Goal: Task Accomplishment & Management: Manage account settings

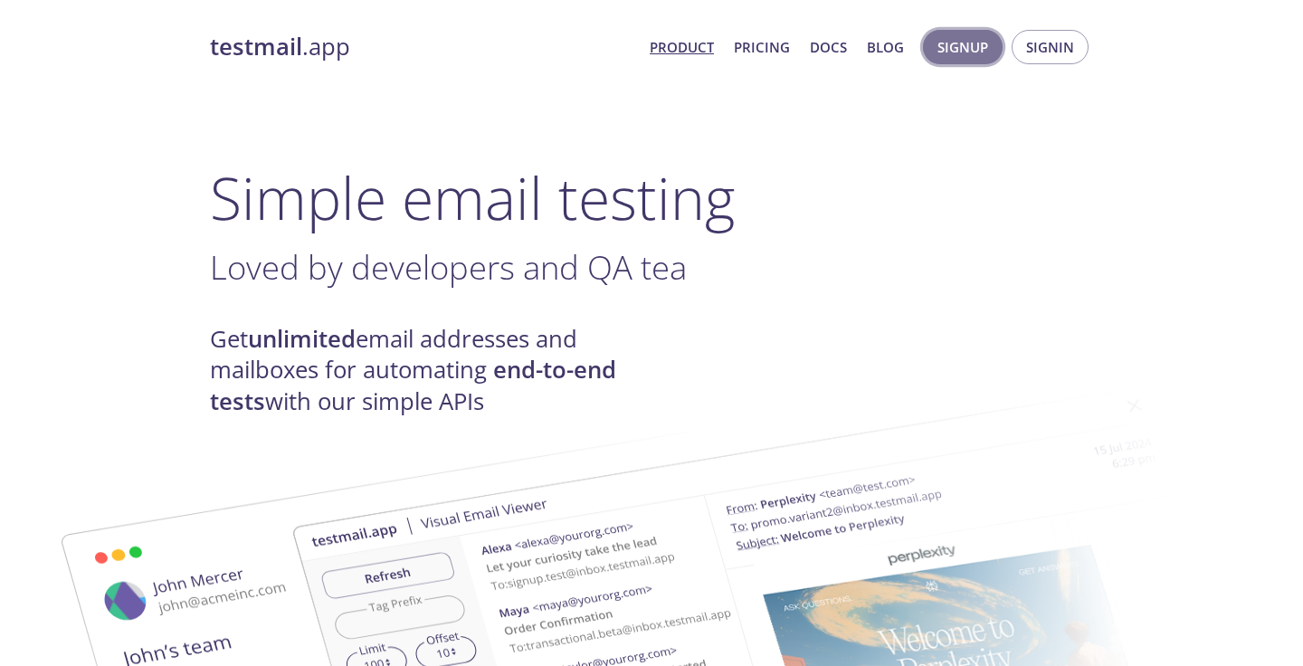
click at [968, 50] on span "Signup" at bounding box center [962, 47] width 51 height 24
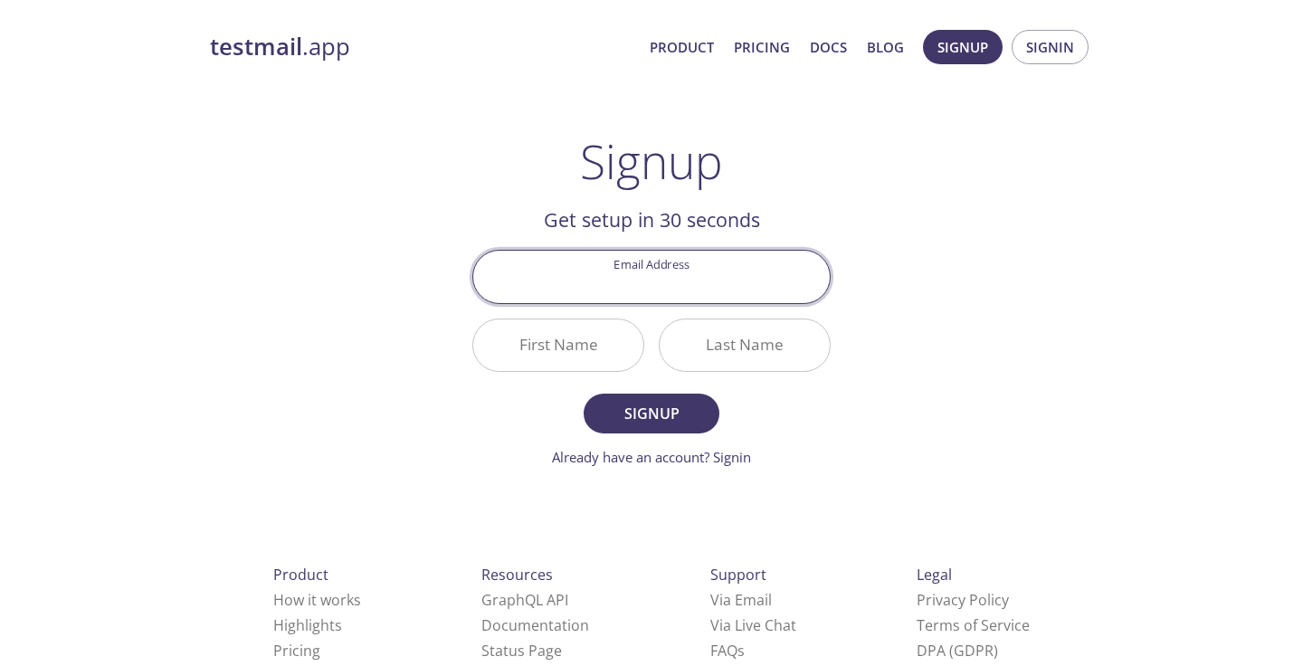
click at [682, 283] on input "Email Address" at bounding box center [651, 277] width 356 height 52
type input "r"
type input "[EMAIL_ADDRESS][DOMAIN_NAME]"
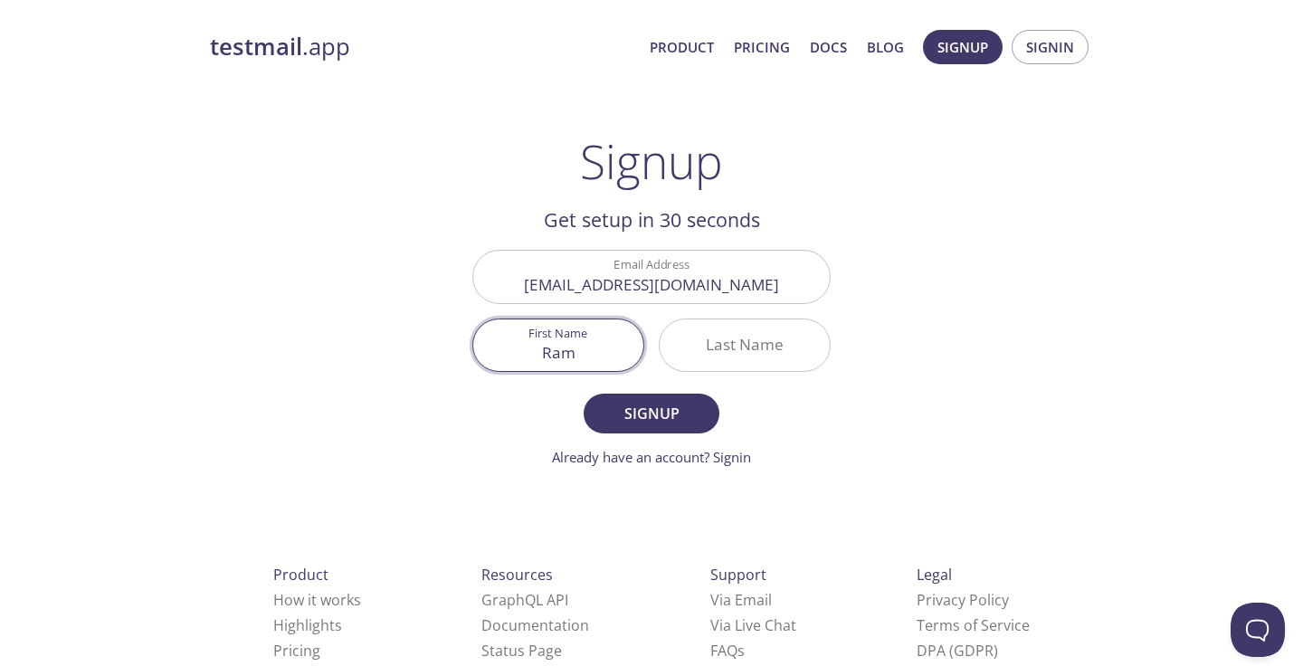
type input "Ram"
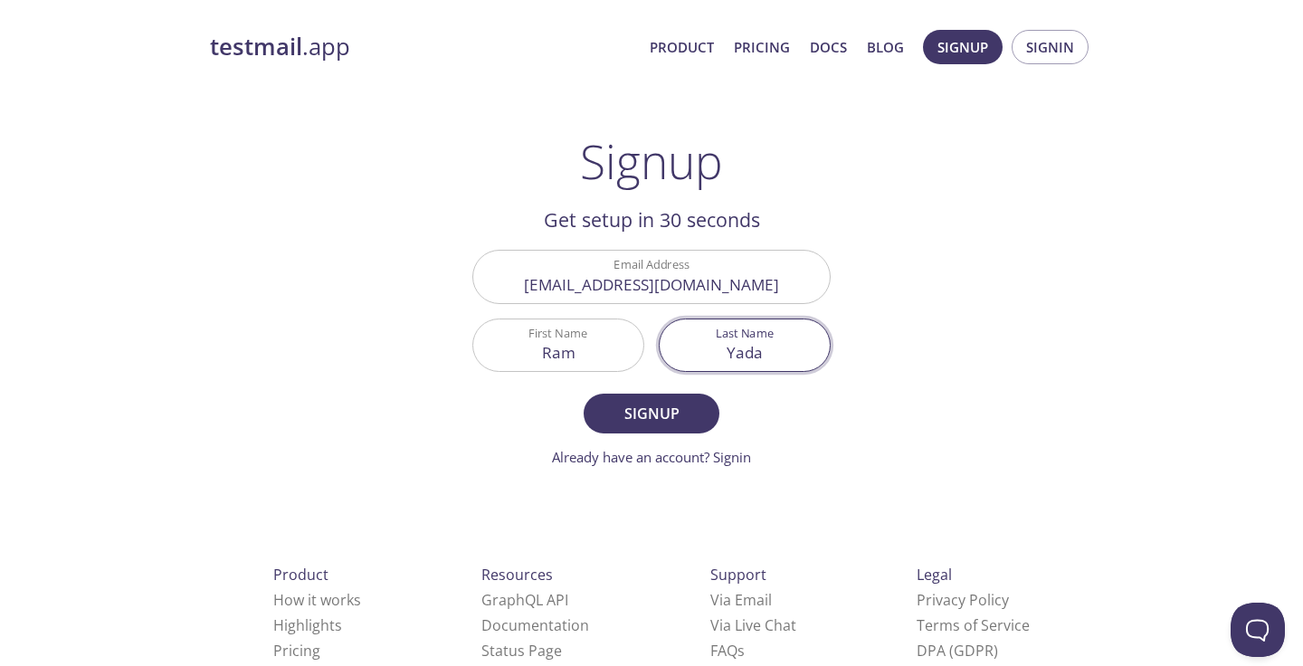
type input "[PERSON_NAME]"
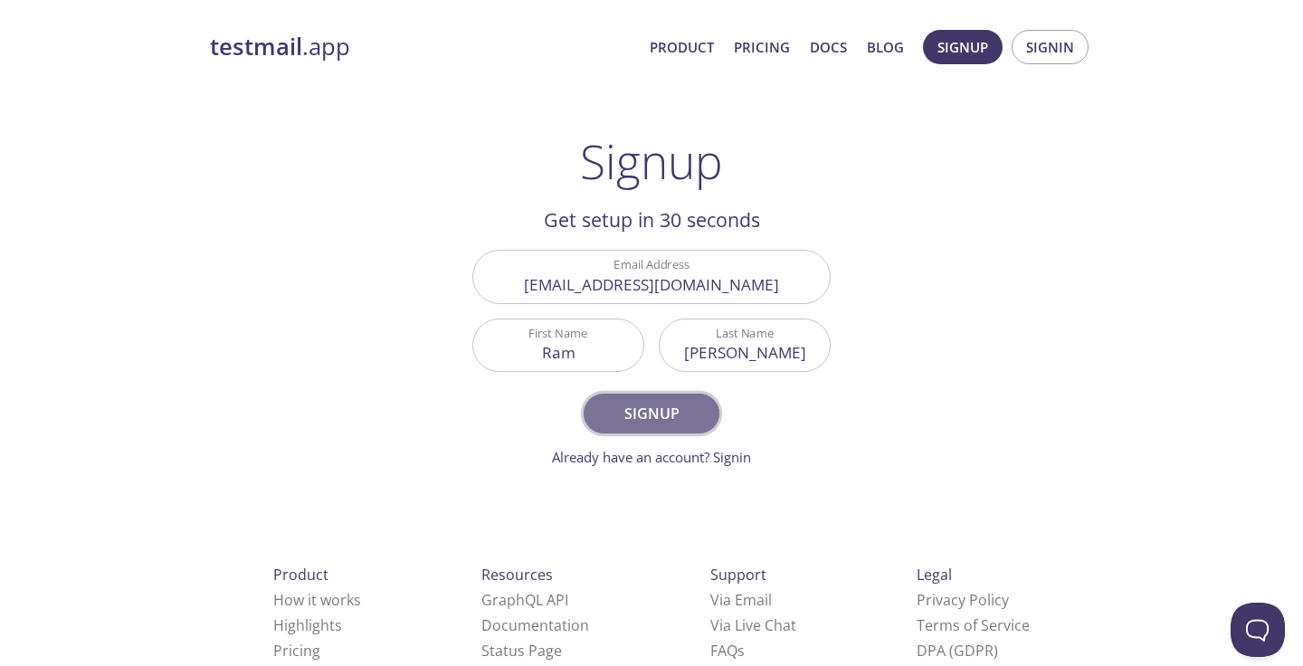
click at [623, 418] on span "Signup" at bounding box center [651, 413] width 96 height 25
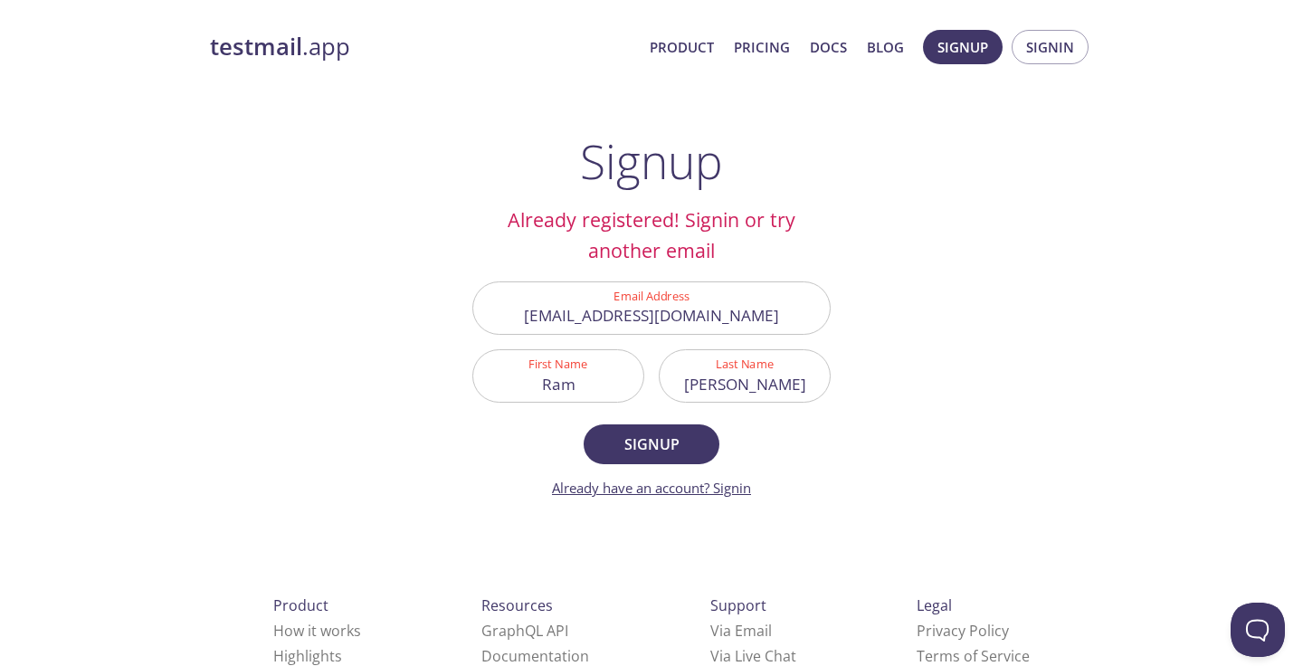
click at [729, 489] on link "Already have an account? Signin" at bounding box center [651, 488] width 199 height 18
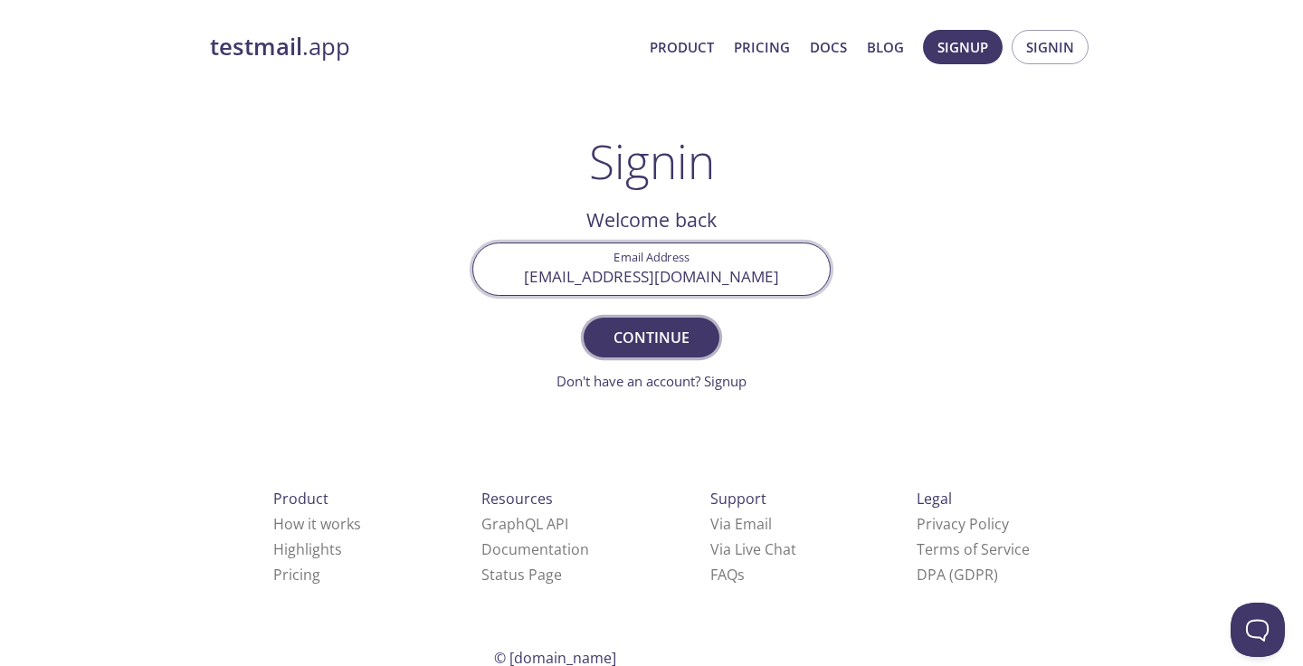
type input "[EMAIL_ADDRESS][DOMAIN_NAME]"
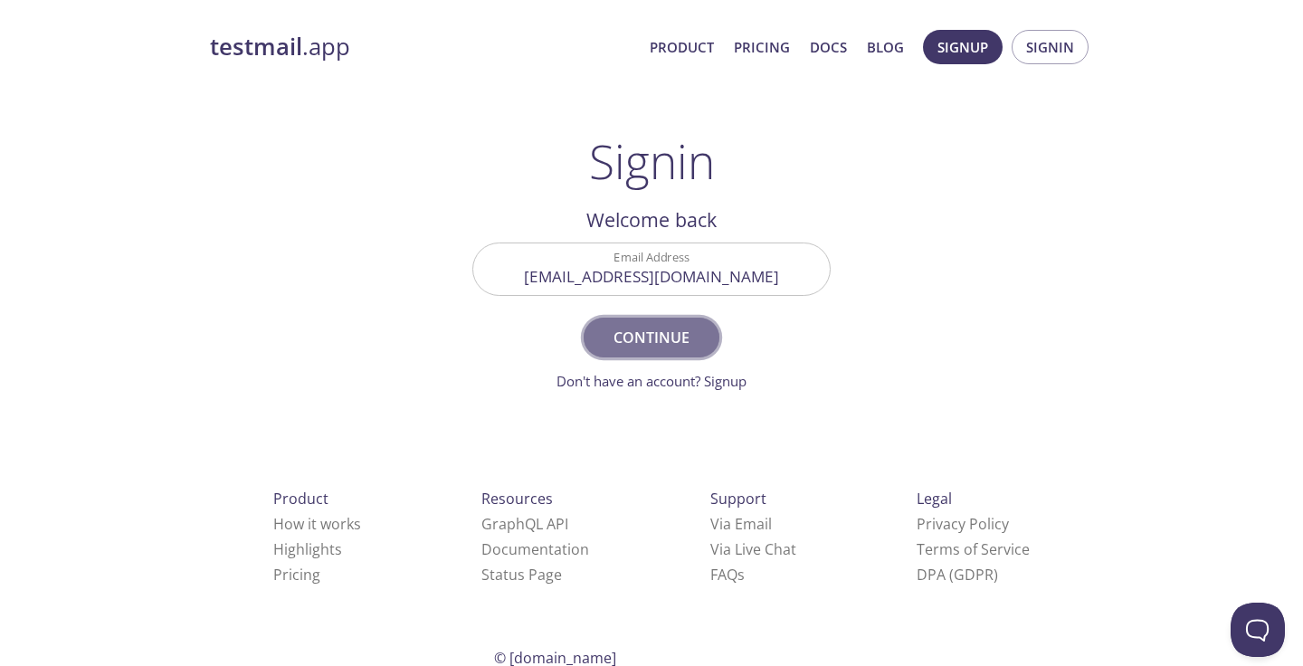
click at [663, 328] on span "Continue" at bounding box center [651, 337] width 96 height 25
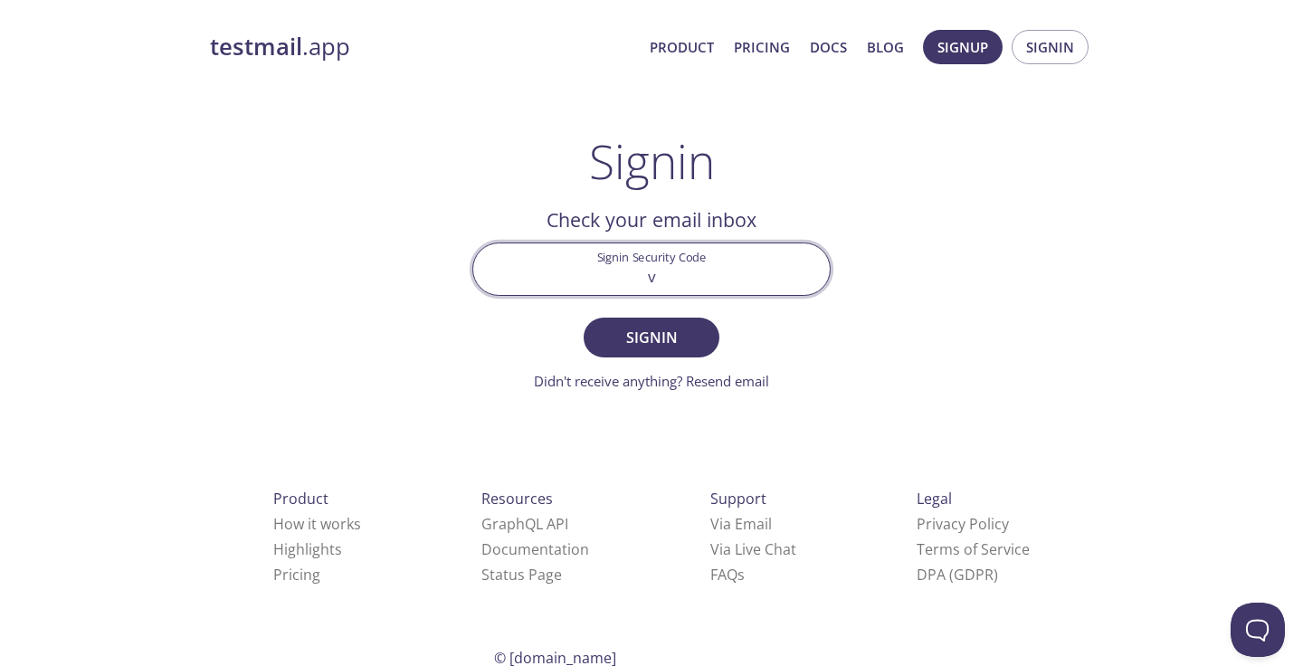
click at [680, 278] on input "v" at bounding box center [651, 269] width 356 height 52
paste input "GX6WVWT"
type input "GX6WVWT"
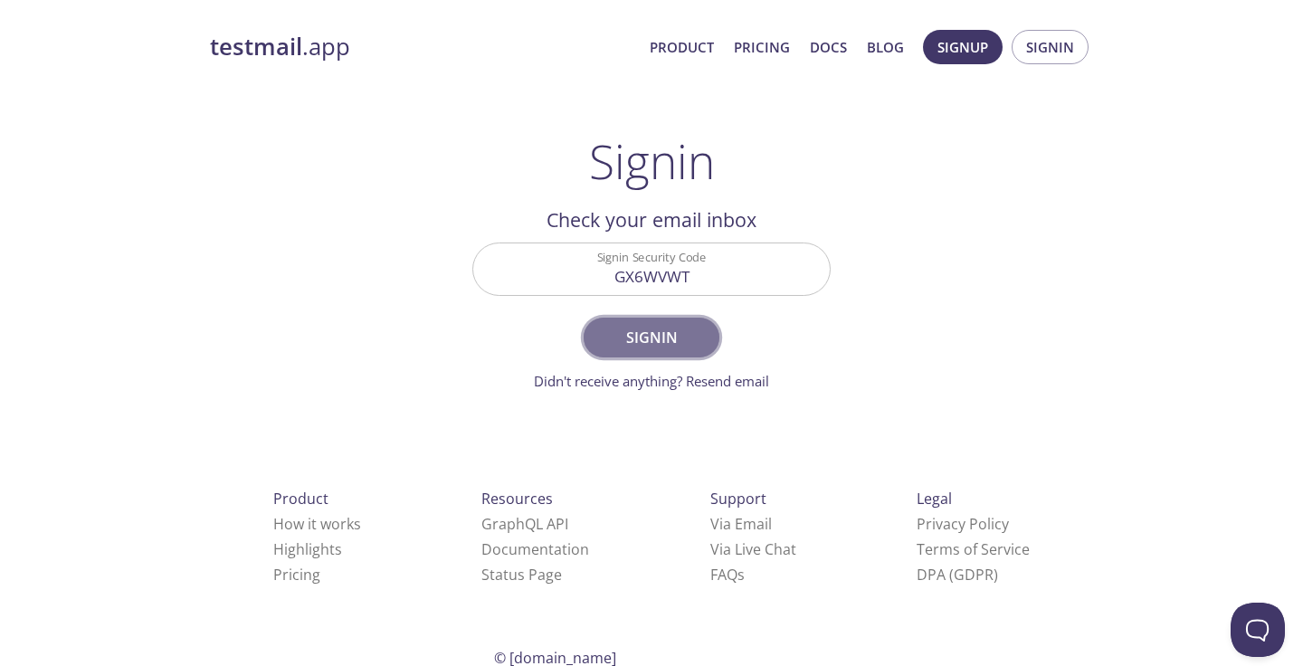
click at [653, 328] on span "Signin" at bounding box center [651, 337] width 96 height 25
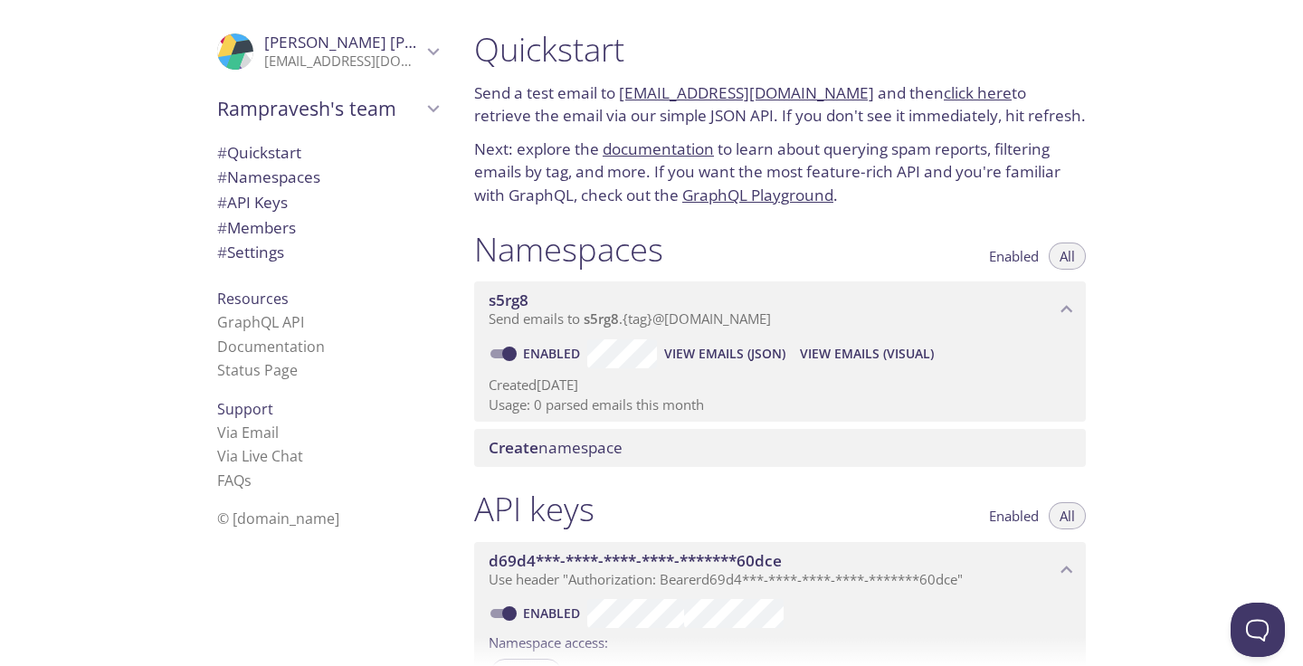
click at [436, 97] on icon "Rampravesh's team" at bounding box center [434, 109] width 24 height 24
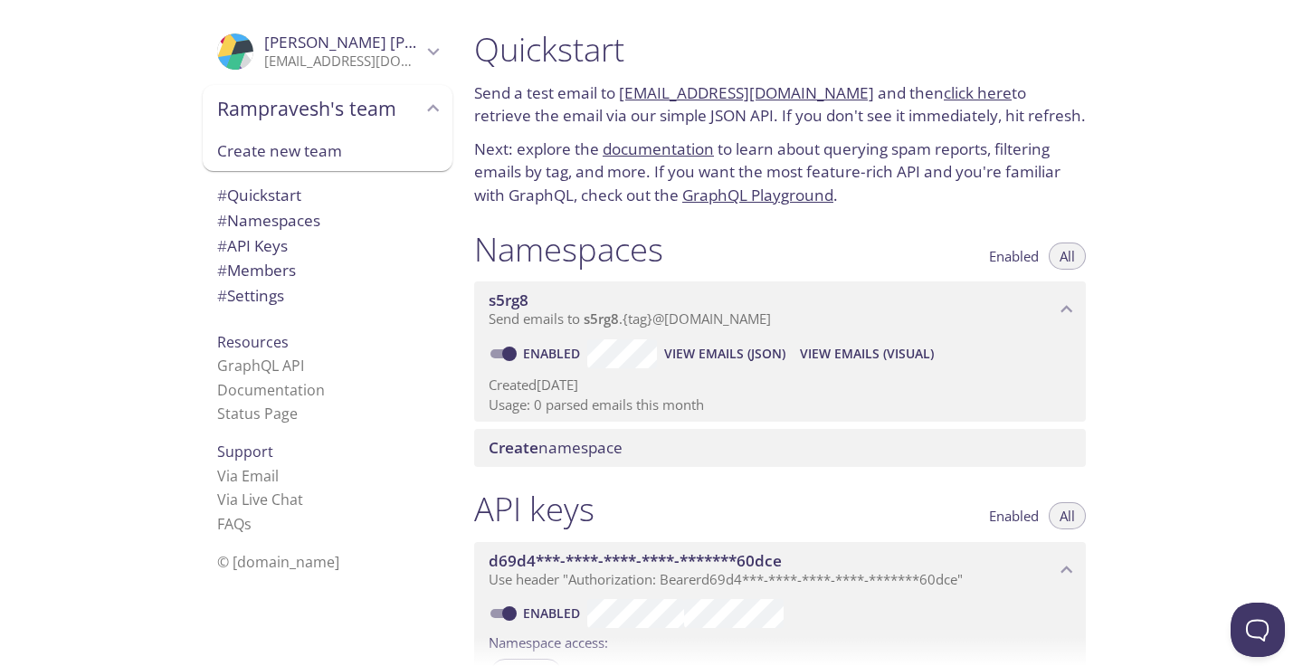
click at [145, 262] on div ".cls-1 { fill: #6d5ca8; } .cls-2 { fill: #3fc191; } .cls-3 { fill: #3b4752; } .…" at bounding box center [230, 333] width 460 height 666
click at [1142, 219] on div "Quickstart Send a test email to [EMAIL_ADDRESS][DOMAIN_NAME] and then click her…" at bounding box center [881, 333] width 843 height 666
click at [1154, 232] on div "Quickstart Send a test email to [EMAIL_ADDRESS][DOMAIN_NAME] and then click her…" at bounding box center [881, 333] width 843 height 666
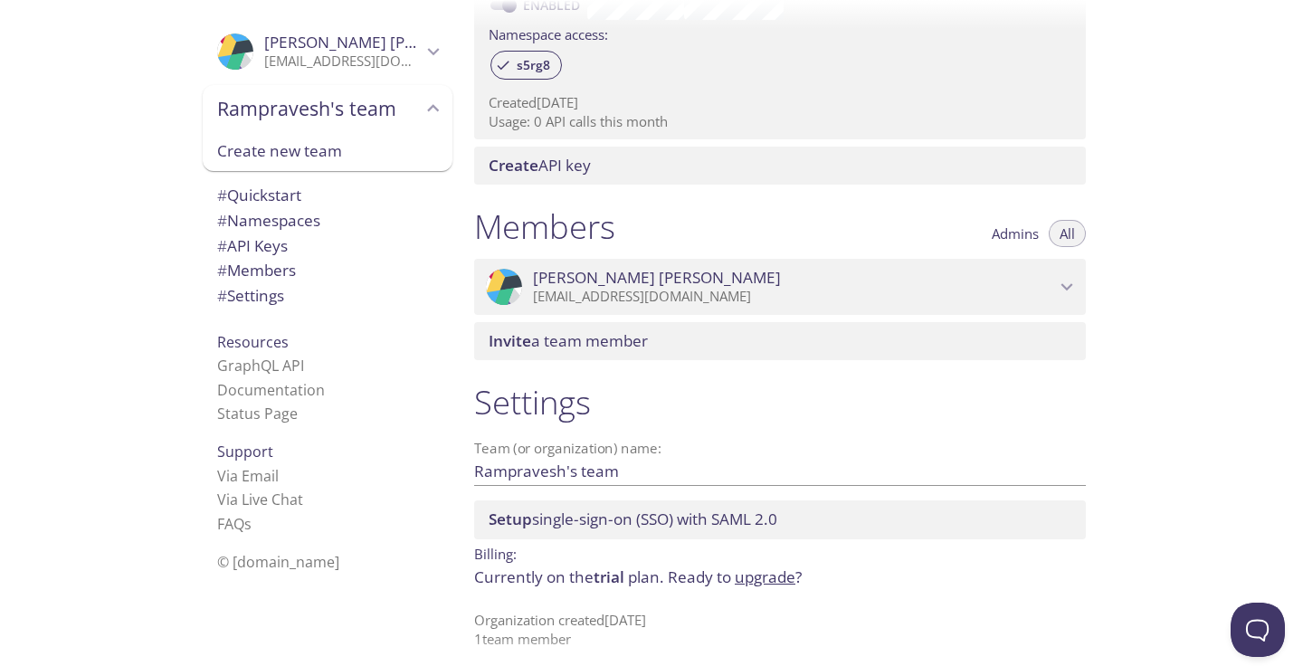
scroll to position [605, 0]
click at [147, 370] on div ".cls-1 { fill: #6d5ca8; } .cls-2 { fill: #3fc191; } .cls-3 { fill: #3b4752; } .…" at bounding box center [230, 333] width 460 height 666
click at [158, 266] on div ".cls-1 { fill: #6d5ca8; } .cls-2 { fill: #3fc191; } .cls-3 { fill: #3b4752; } .…" at bounding box center [230, 333] width 460 height 666
click at [178, 163] on div ".cls-1 { fill: #6d5ca8; } .cls-2 { fill: #3fc191; } .cls-3 { fill: #3b4752; } .…" at bounding box center [230, 333] width 460 height 666
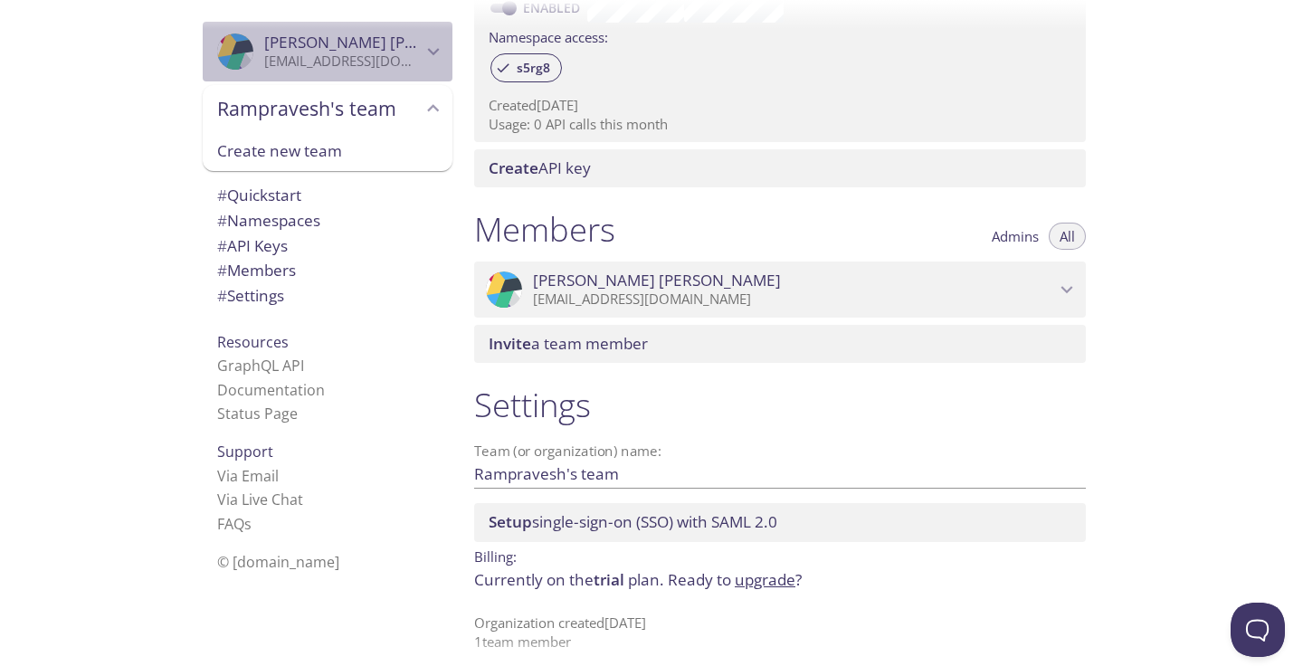
click at [425, 40] on icon "Rampravesh Yadav" at bounding box center [434, 52] width 24 height 24
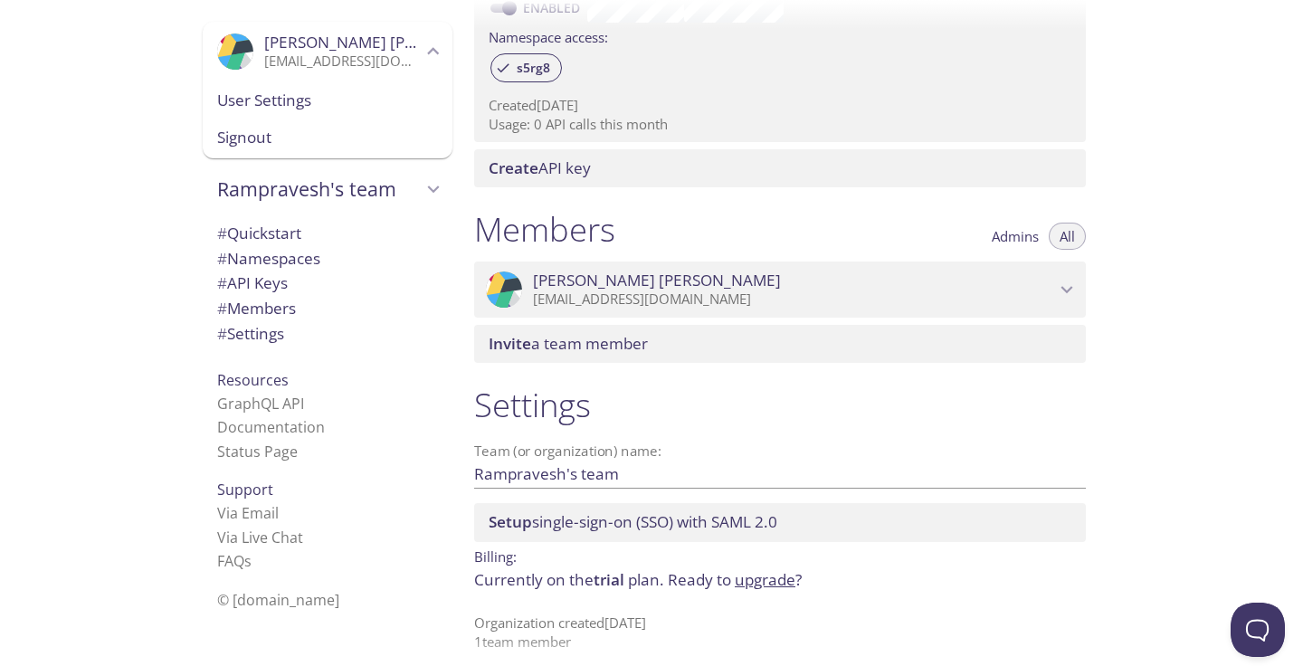
click at [425, 40] on icon "Rampravesh Yadav" at bounding box center [434, 52] width 24 height 24
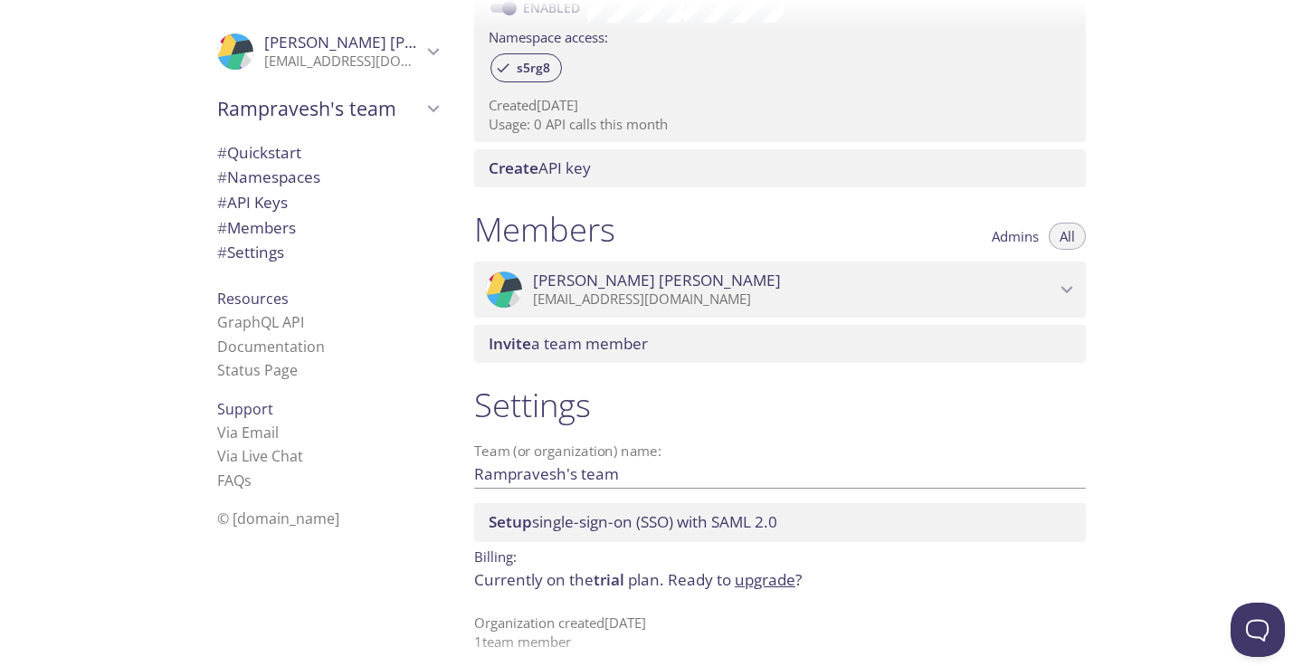
click at [1133, 289] on div "Quickstart Send a test email to [EMAIL_ADDRESS][DOMAIN_NAME] and then click her…" at bounding box center [881, 333] width 843 height 666
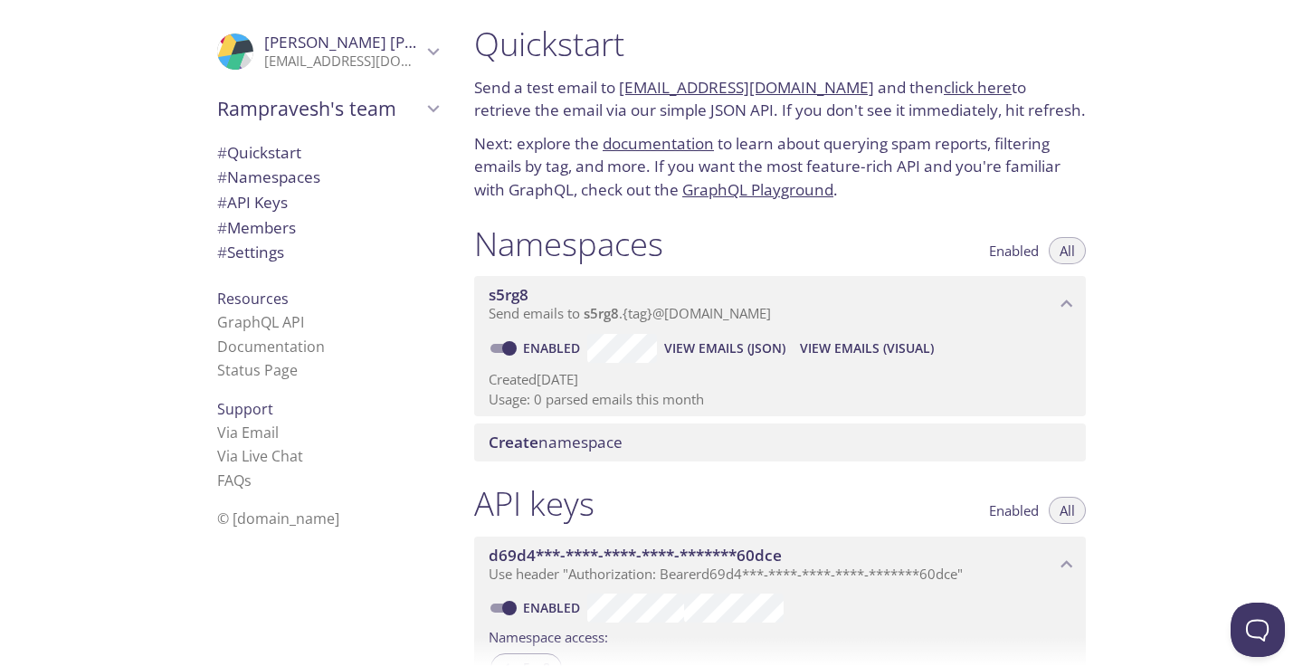
scroll to position [3, 0]
click at [354, 46] on span "[PERSON_NAME]" at bounding box center [388, 42] width 248 height 21
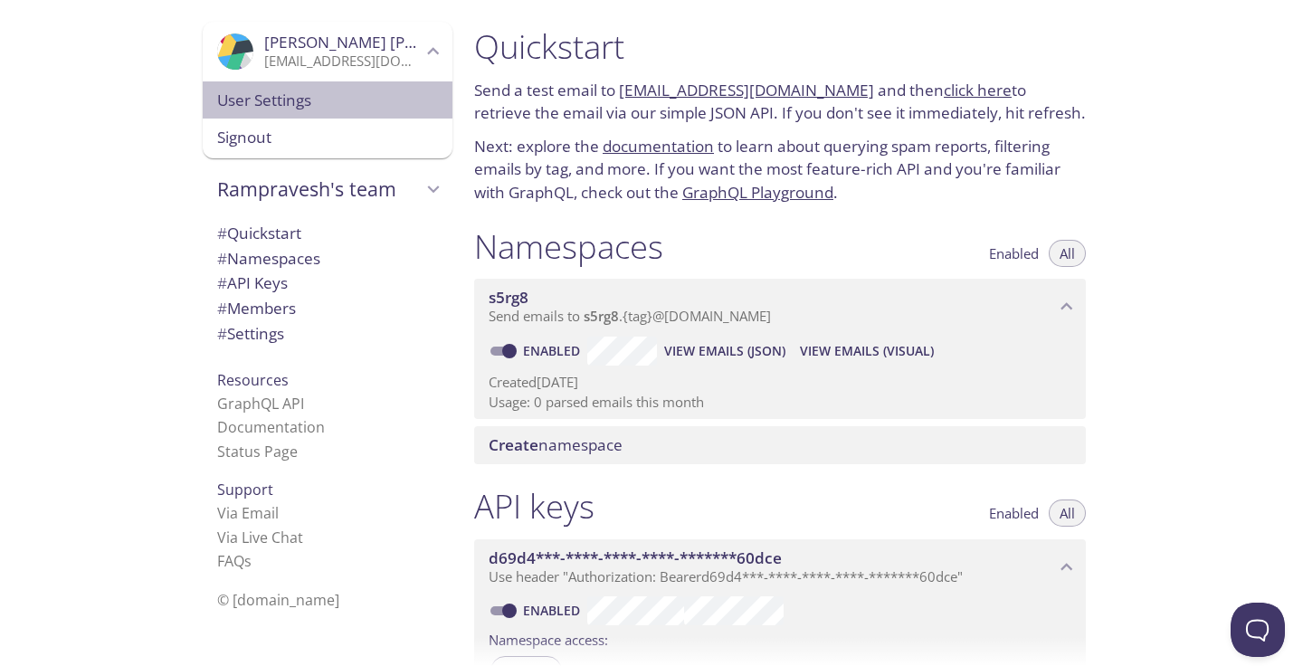
click at [286, 100] on span "User Settings" at bounding box center [327, 101] width 221 height 24
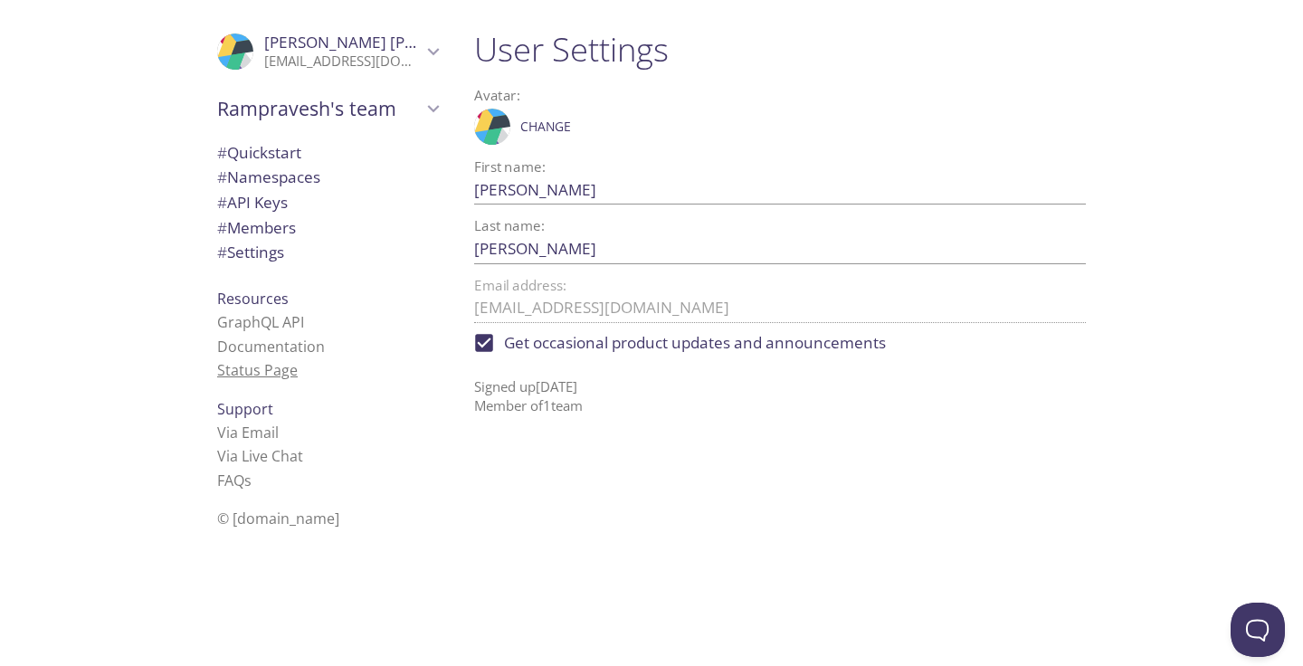
click at [266, 366] on link "Status Page" at bounding box center [257, 370] width 81 height 20
click at [259, 430] on link "Via Email" at bounding box center [248, 433] width 62 height 20
